Goal: Task Accomplishment & Management: Complete application form

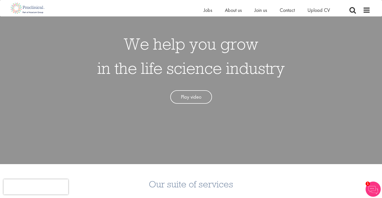
scroll to position [57, 0]
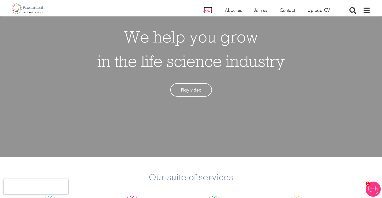
click at [204, 9] on span "Jobs" at bounding box center [208, 10] width 9 height 7
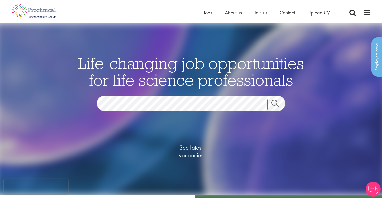
click at [272, 102] on link "Search" at bounding box center [278, 104] width 22 height 10
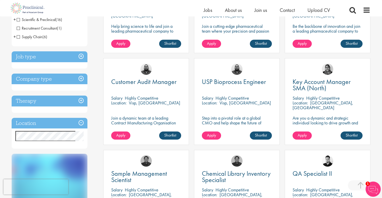
scroll to position [167, 0]
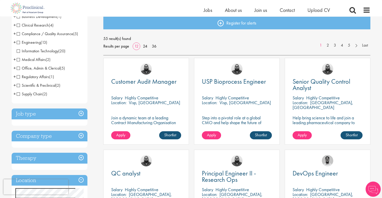
scroll to position [57, 0]
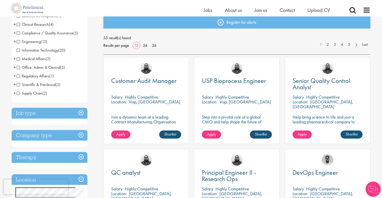
click at [17, 41] on span "Engineering" at bounding box center [29, 41] width 24 height 5
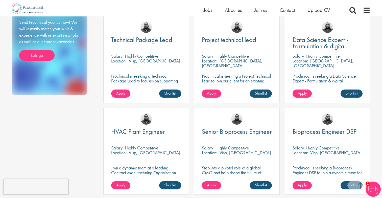
scroll to position [282, 0]
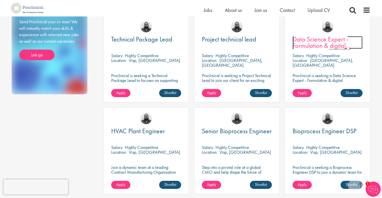
click at [315, 47] on span "Data Science Expert - Formulation & digital transformation" at bounding box center [322, 45] width 58 height 21
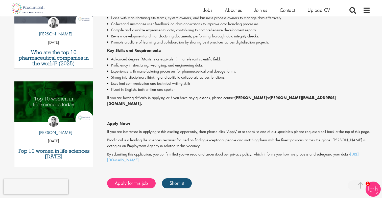
scroll to position [203, 0]
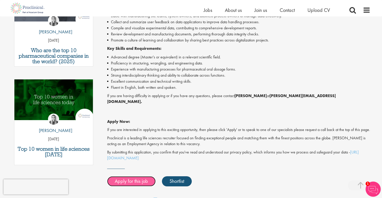
click at [138, 179] on link "Apply for this job" at bounding box center [131, 181] width 49 height 10
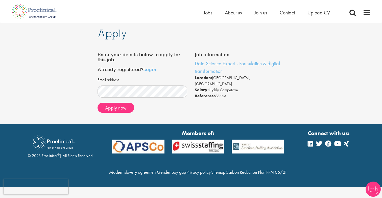
click at [197, 103] on div "Job information Data Science Expert - Formulation & digital transformation Loca…" at bounding box center [191, 83] width 195 height 67
click at [121, 111] on button "Apply now" at bounding box center [116, 108] width 37 height 10
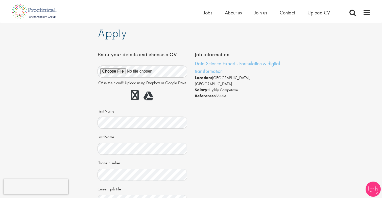
click at [126, 107] on div "First Name" at bounding box center [143, 118] width 90 height 22
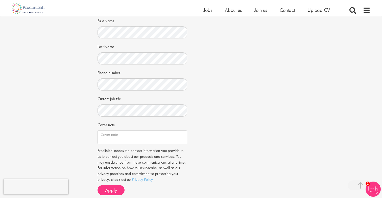
scroll to position [84, 0]
click at [126, 133] on textarea "Cover note" at bounding box center [143, 138] width 90 height 14
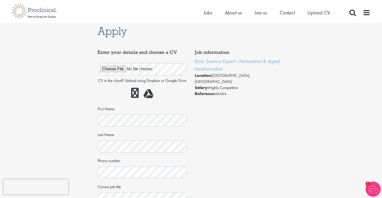
scroll to position [0, 0]
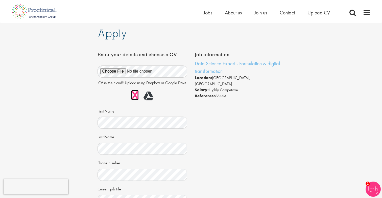
click at [134, 95] on link at bounding box center [135, 95] width 8 height 10
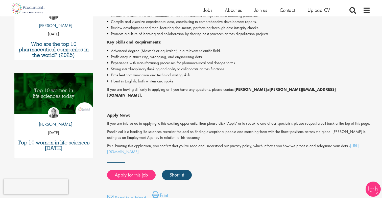
scroll to position [204, 0]
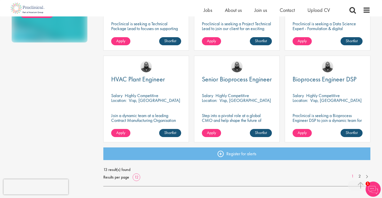
scroll to position [352, 0]
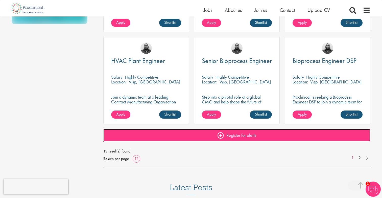
click at [234, 135] on link "Register for alerts" at bounding box center [236, 135] width 267 height 13
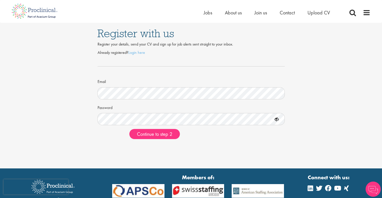
click at [107, 126] on form "Already registered? Login here Email Password Continue to step 2" at bounding box center [191, 94] width 180 height 89
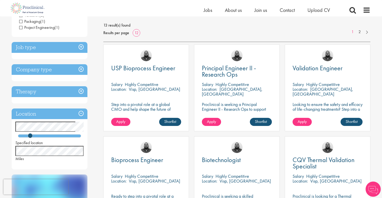
scroll to position [71, 0]
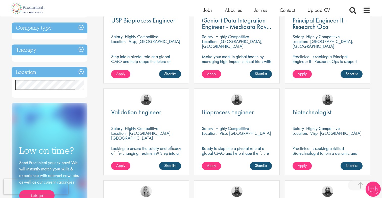
scroll to position [114, 0]
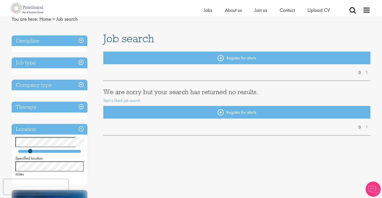
scroll to position [46, 0]
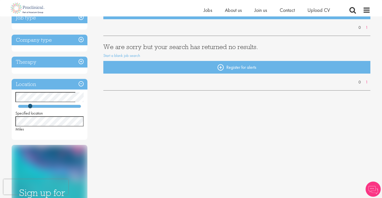
scroll to position [68, 0]
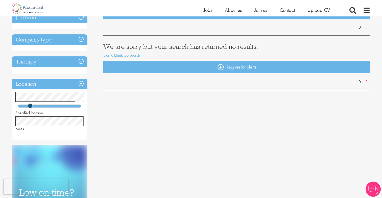
scroll to position [100, 0]
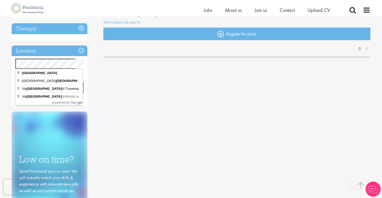
click at [0, 63] on div "You are here: Home > Job search Discipline Job type Company type Therapy Locati…" at bounding box center [191, 151] width 382 height 502
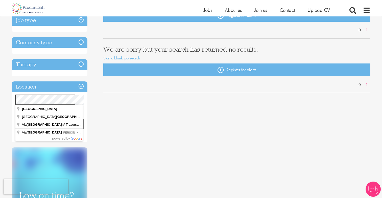
scroll to position [0, 0]
